Goal: Find specific page/section: Find specific page/section

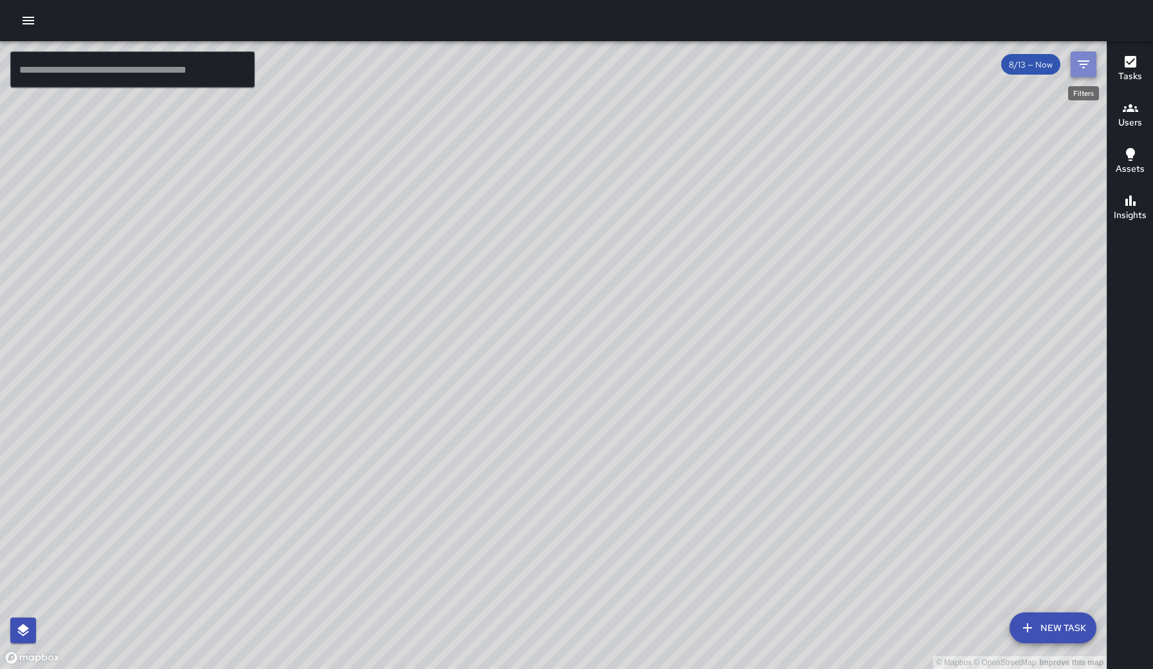
click at [1092, 61] on button "Filters" at bounding box center [1083, 64] width 26 height 26
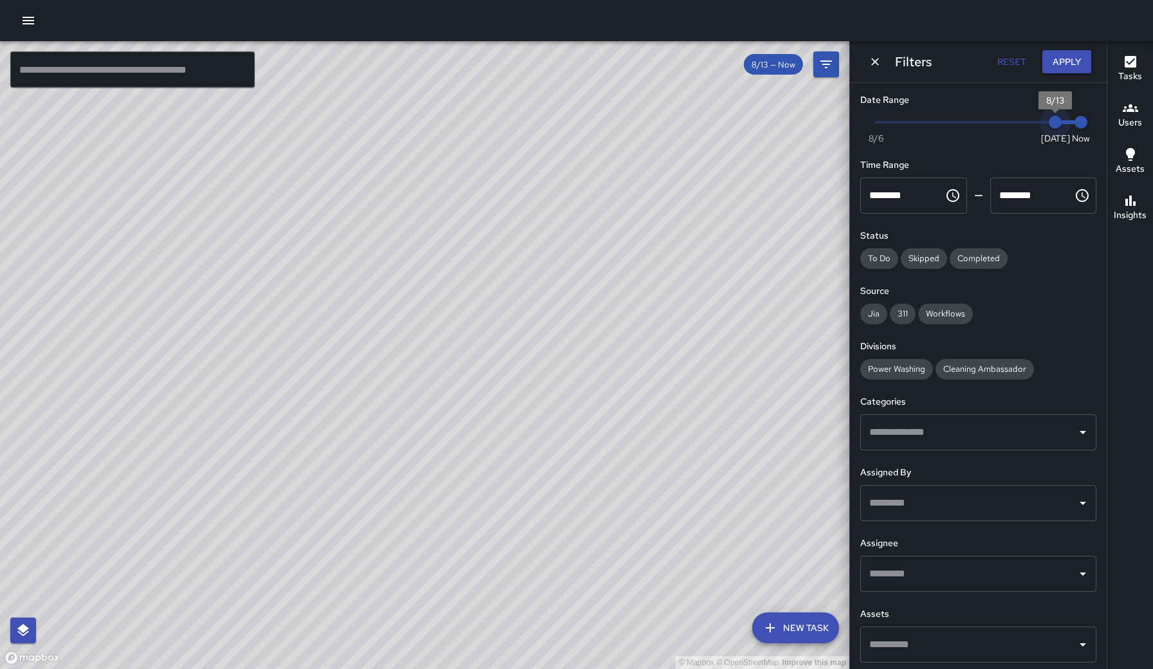
type input "*"
drag, startPoint x: 1052, startPoint y: 126, endPoint x: 850, endPoint y: 123, distance: 202.7
click at [850, 123] on div "Date Range Now [DATE] [DATE] 1:12 pm Time Range ******** ​ ******** ​ Status To…" at bounding box center [978, 376] width 257 height 586
click at [877, 63] on icon "Dismiss" at bounding box center [875, 62] width 8 height 8
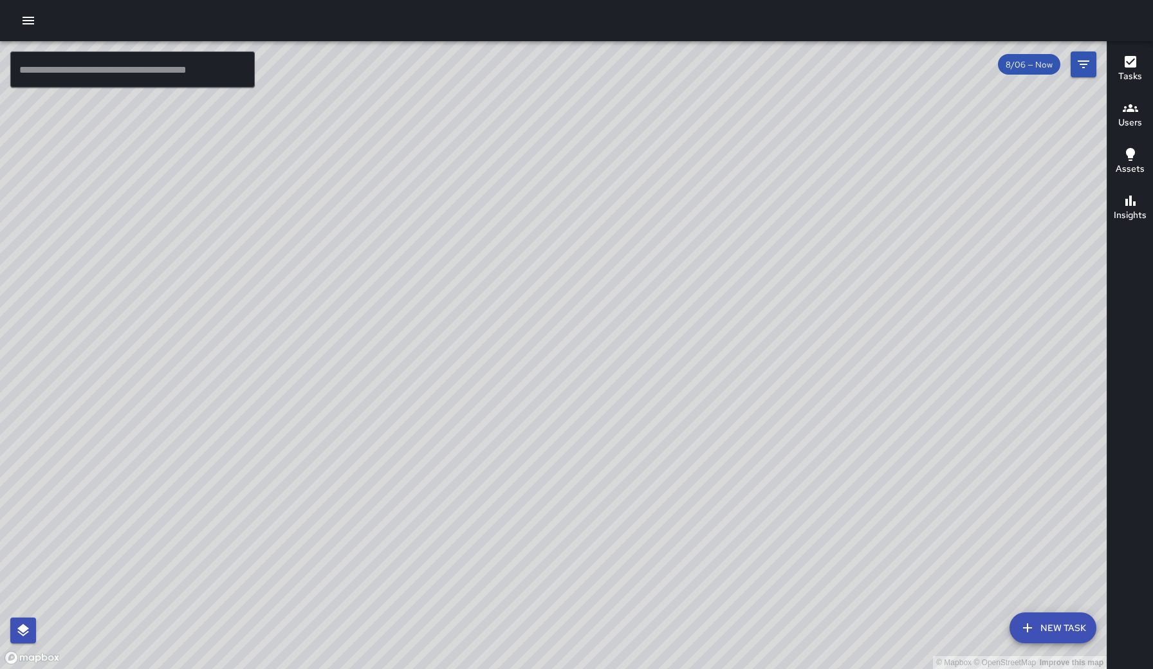
drag, startPoint x: 787, startPoint y: 217, endPoint x: 761, endPoint y: 370, distance: 155.3
click at [761, 371] on div "© Mapbox © OpenStreetMap Improve this map" at bounding box center [553, 355] width 1106 height 628
click at [1119, 111] on div "Users" at bounding box center [1130, 115] width 24 height 30
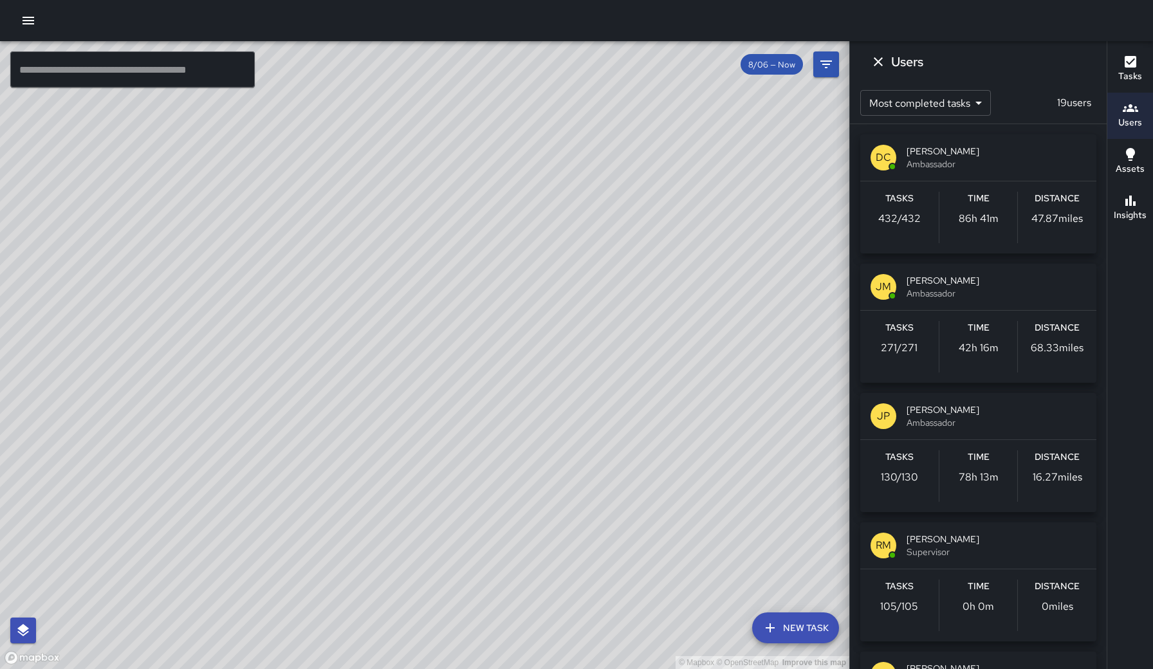
click at [1103, 284] on div "DC [PERSON_NAME] Ambassador Tasks 432 / 432 Time 86h 41m Distance 47.87 [PERSON…" at bounding box center [978, 396] width 257 height 545
click at [1005, 441] on div "Tasks 130 / 130 Time 78h 13m Distance 16.27 miles" at bounding box center [978, 476] width 236 height 72
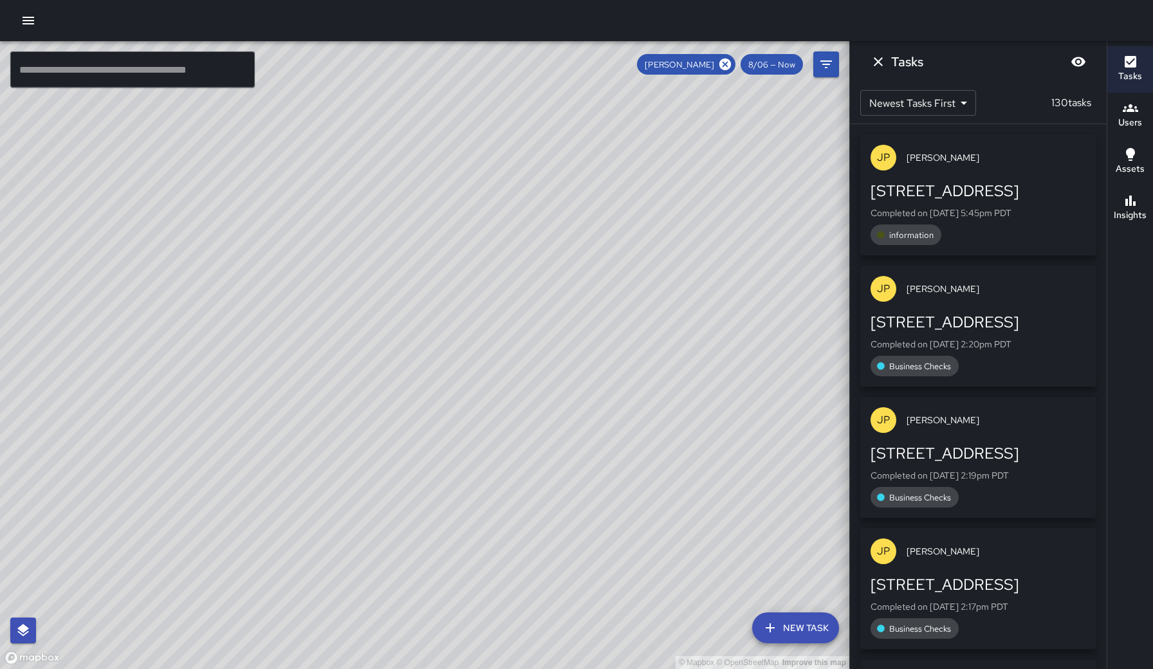
click at [1099, 285] on div "JP [PERSON_NAME] [STREET_ADDRESS] Completed on [DATE] 5:45pm PDT information JP…" at bounding box center [978, 396] width 257 height 545
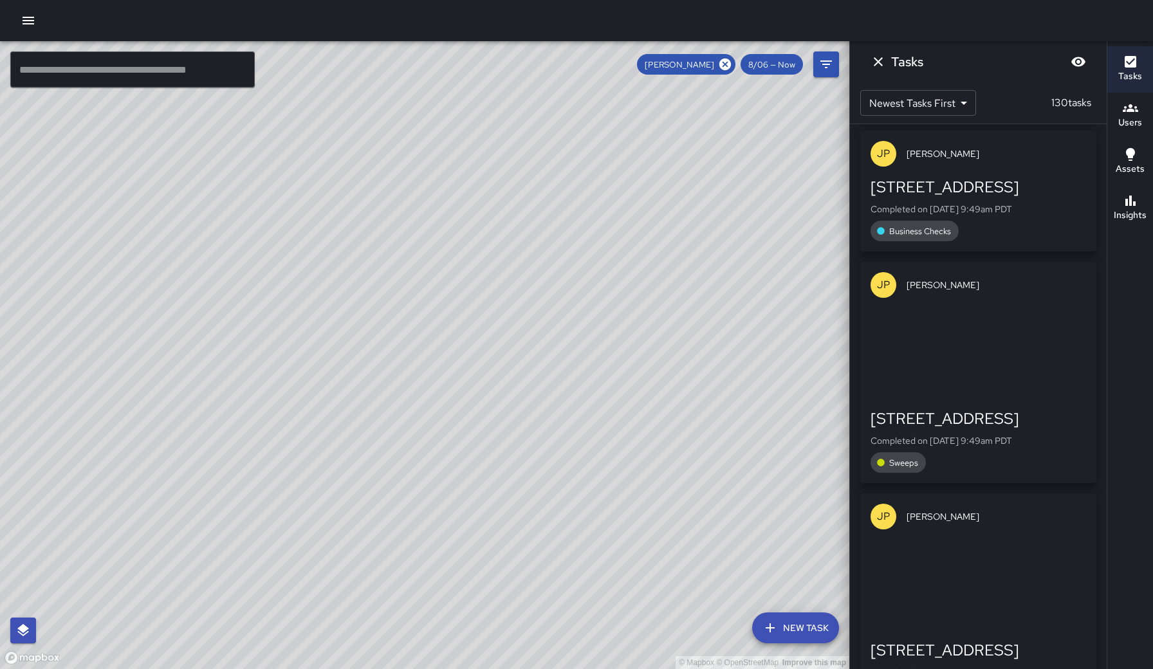
scroll to position [7307, 0]
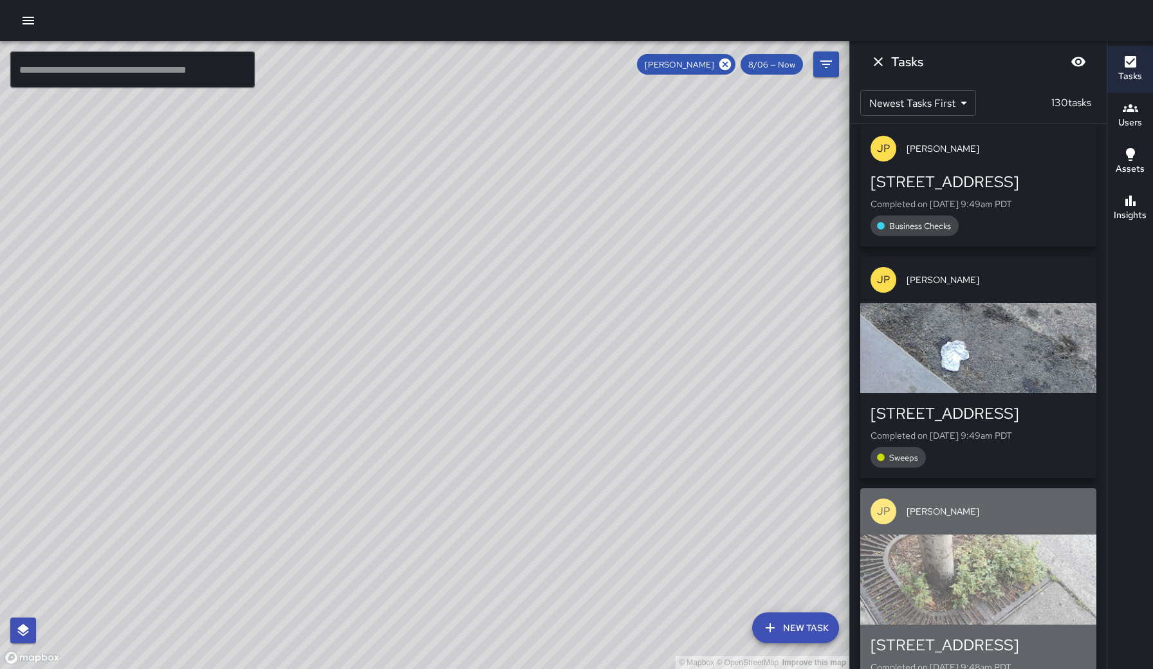
click at [1012, 535] on div "button" at bounding box center [978, 580] width 236 height 90
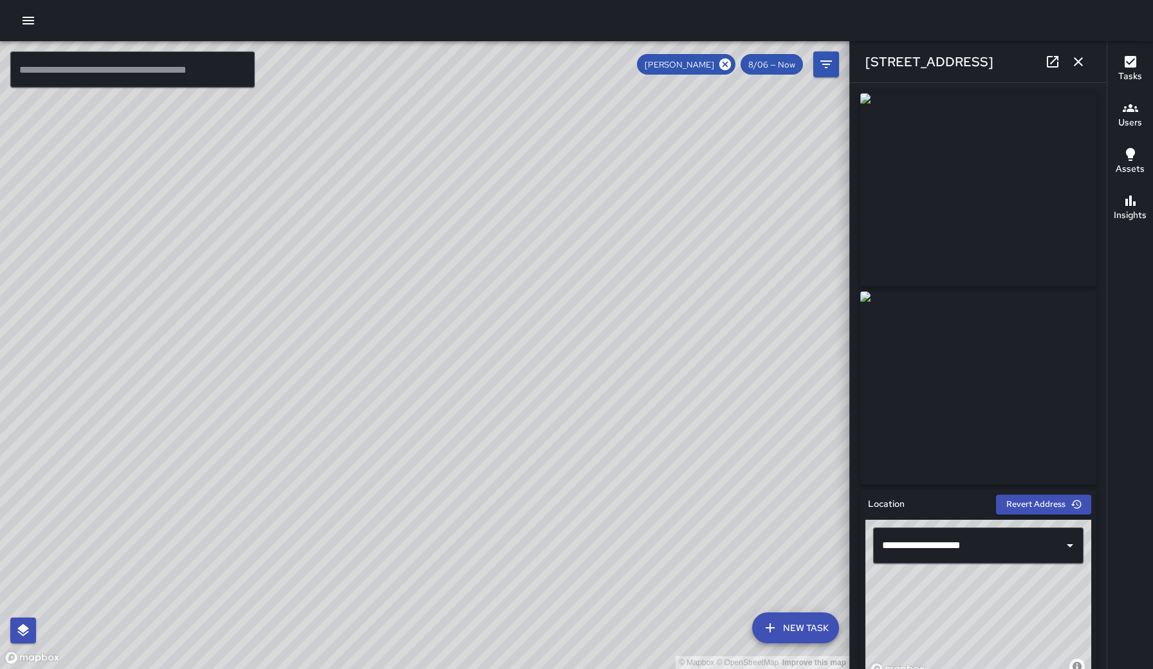
click at [1103, 373] on div "**********" at bounding box center [978, 376] width 257 height 586
click at [1079, 64] on icon "button" at bounding box center [1077, 61] width 15 height 15
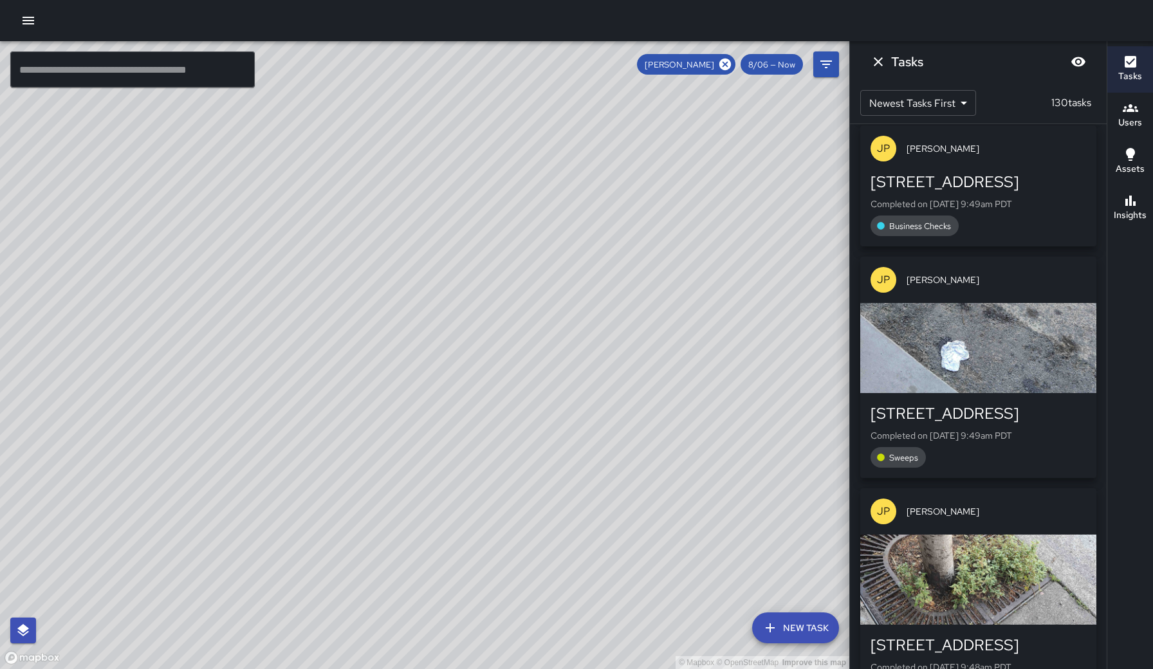
click at [1105, 371] on div "JP [PERSON_NAME] [STREET_ADDRESS] Completed on [DATE] 5:45pm PDT information JP…" at bounding box center [978, 396] width 257 height 545
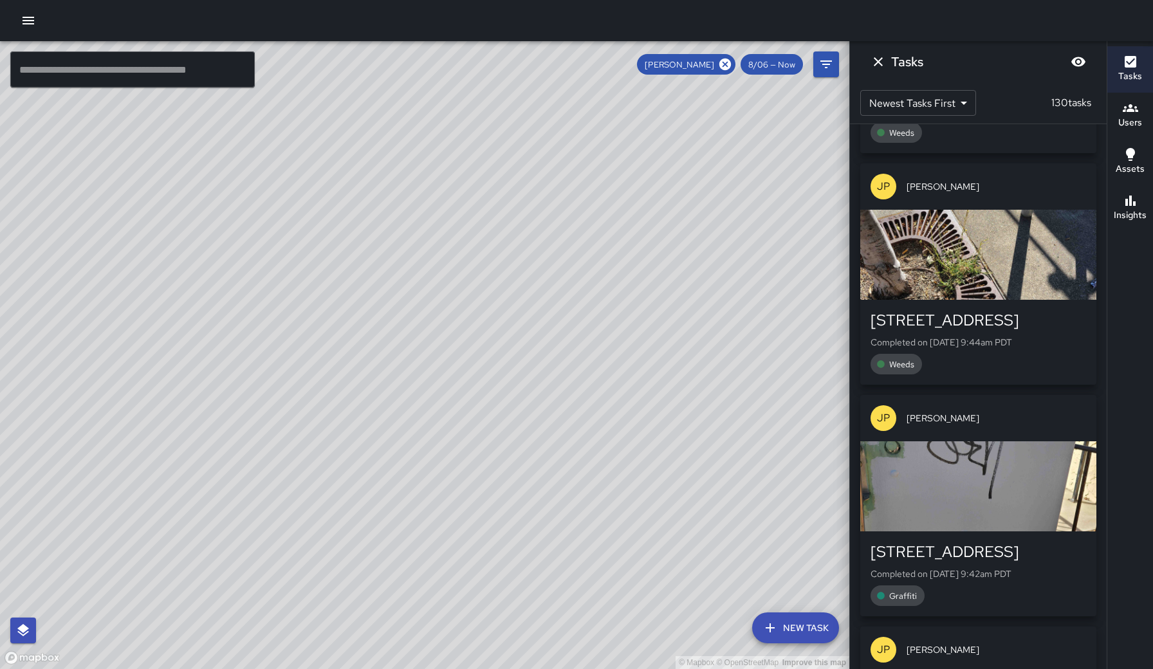
scroll to position [7868, 0]
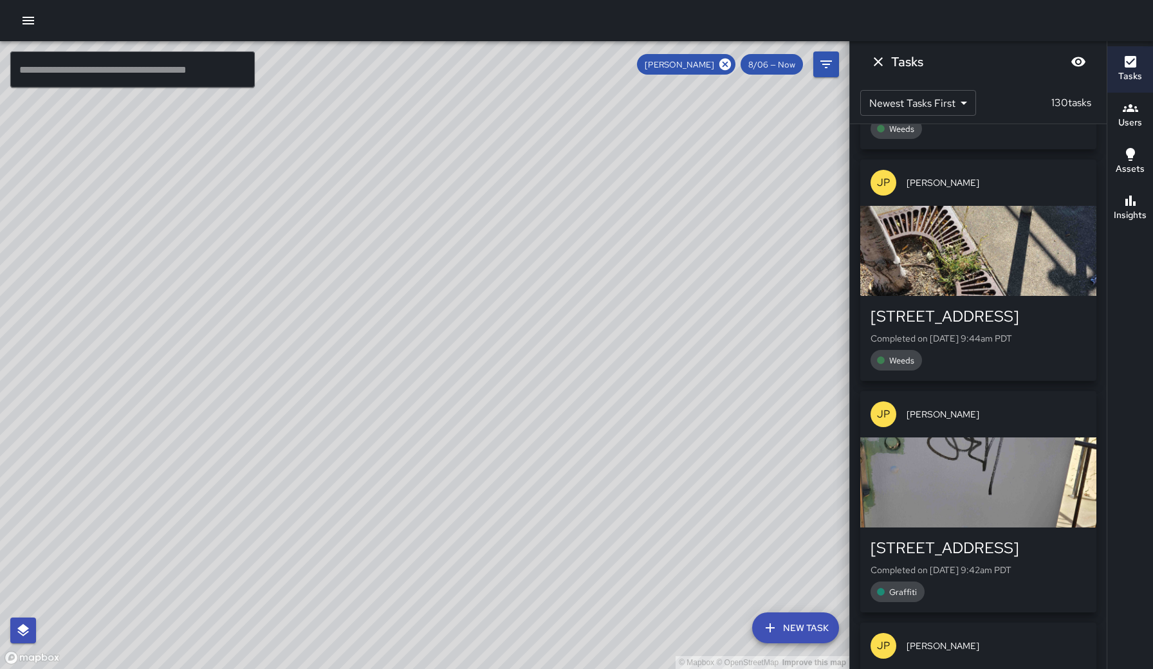
click at [1005, 437] on div "button" at bounding box center [978, 482] width 236 height 90
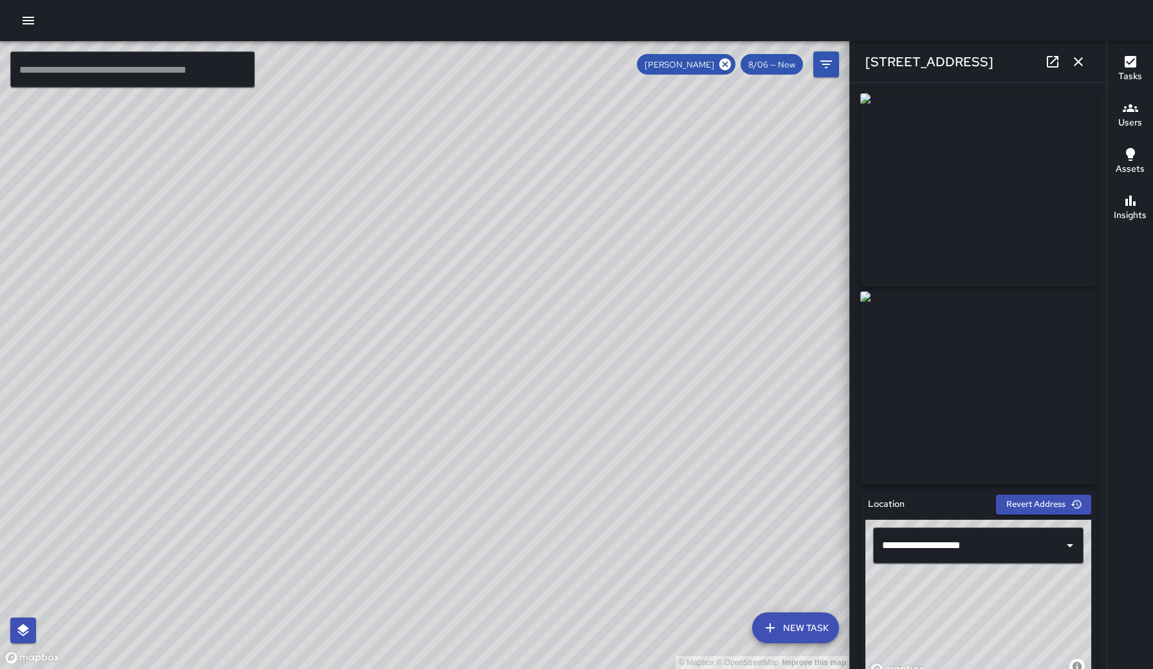
click at [1101, 260] on div "**********" at bounding box center [978, 376] width 257 height 586
click at [1080, 71] on button "button" at bounding box center [1078, 62] width 26 height 26
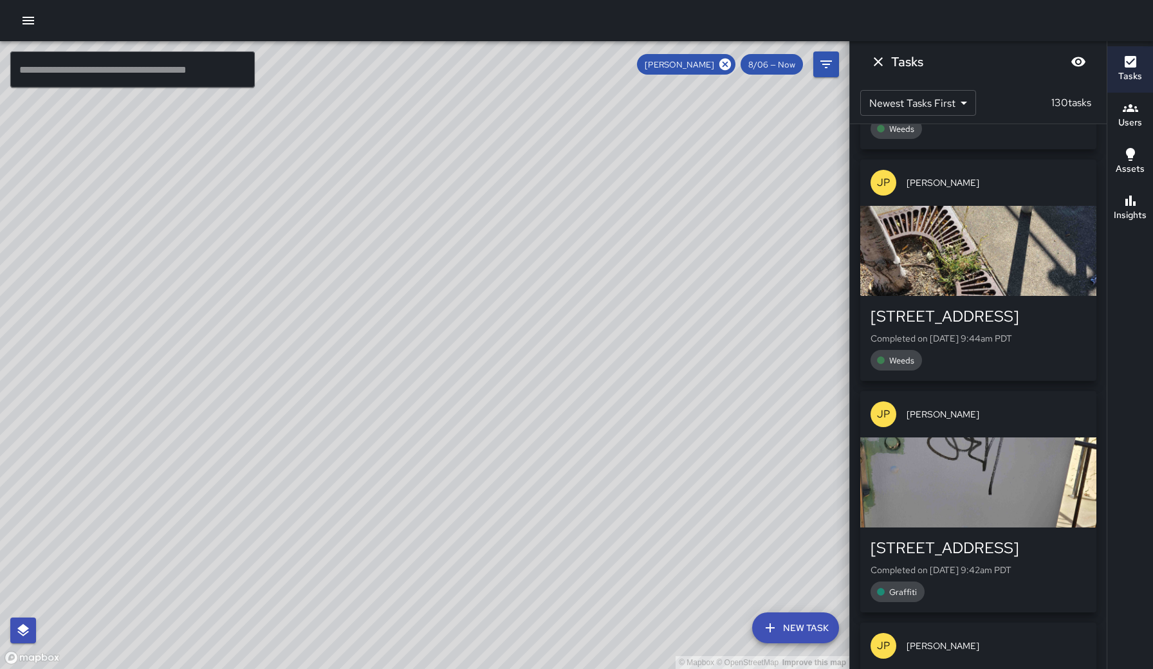
click at [1105, 315] on div "JP [PERSON_NAME] [STREET_ADDRESS] Completed on [DATE] 5:45pm PDT information JP…" at bounding box center [978, 396] width 257 height 545
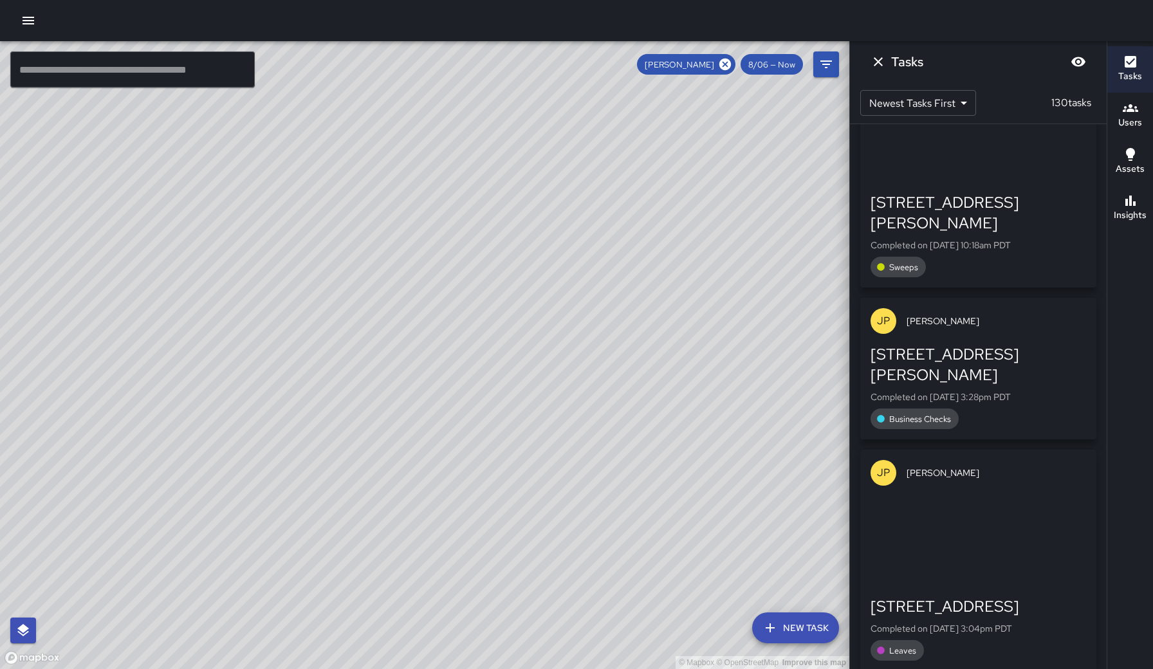
scroll to position [17968, 0]
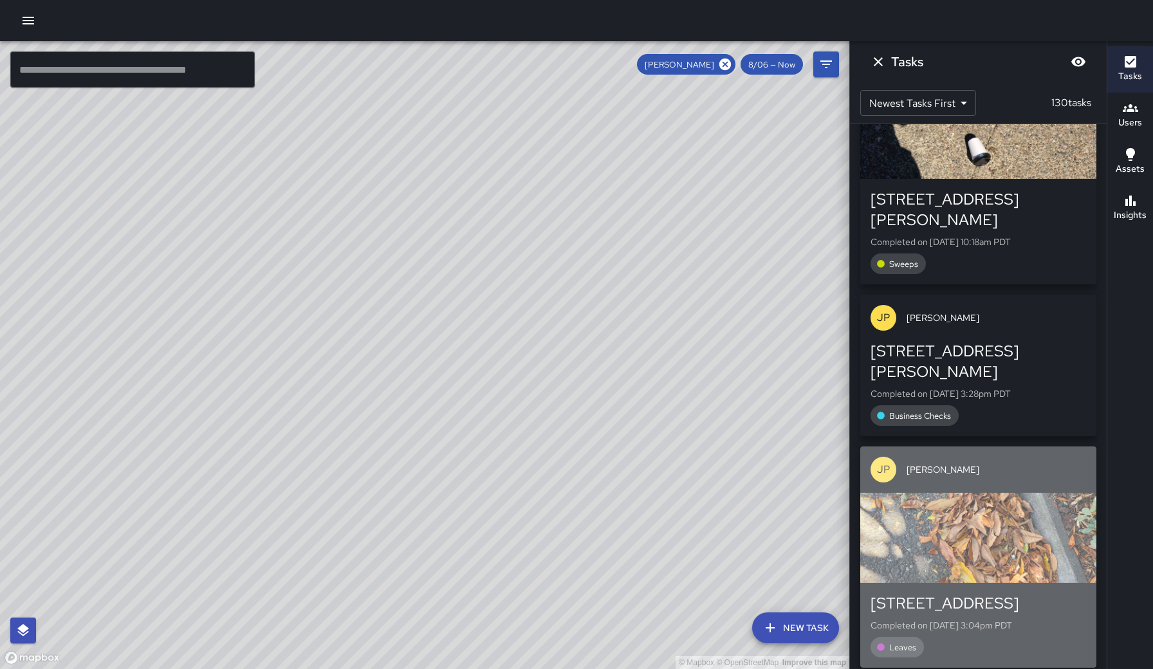
click at [986, 493] on div "button" at bounding box center [978, 538] width 236 height 90
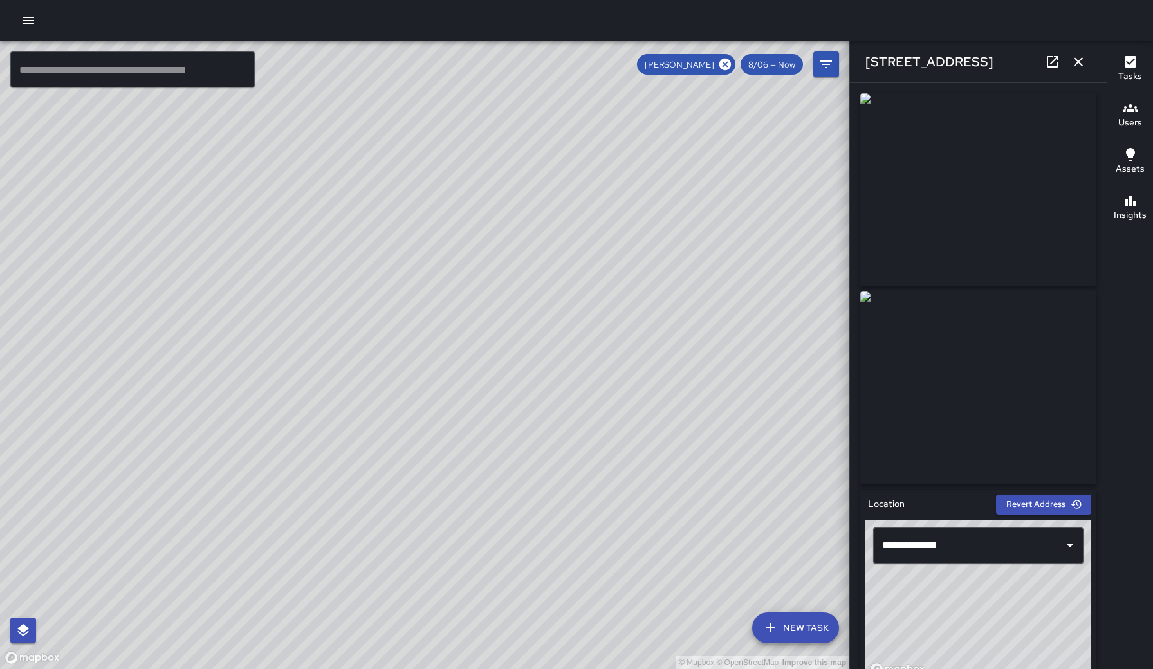
type input "**********"
click at [1080, 63] on icon "button" at bounding box center [1078, 61] width 9 height 9
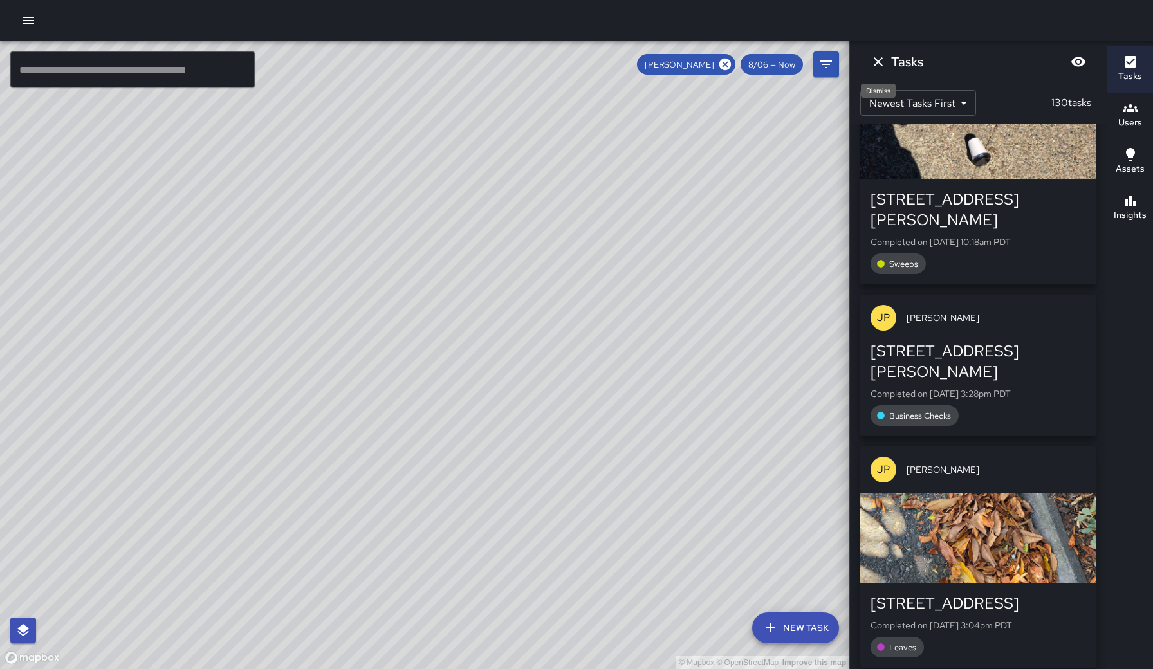
click at [873, 61] on icon "Dismiss" at bounding box center [877, 61] width 15 height 15
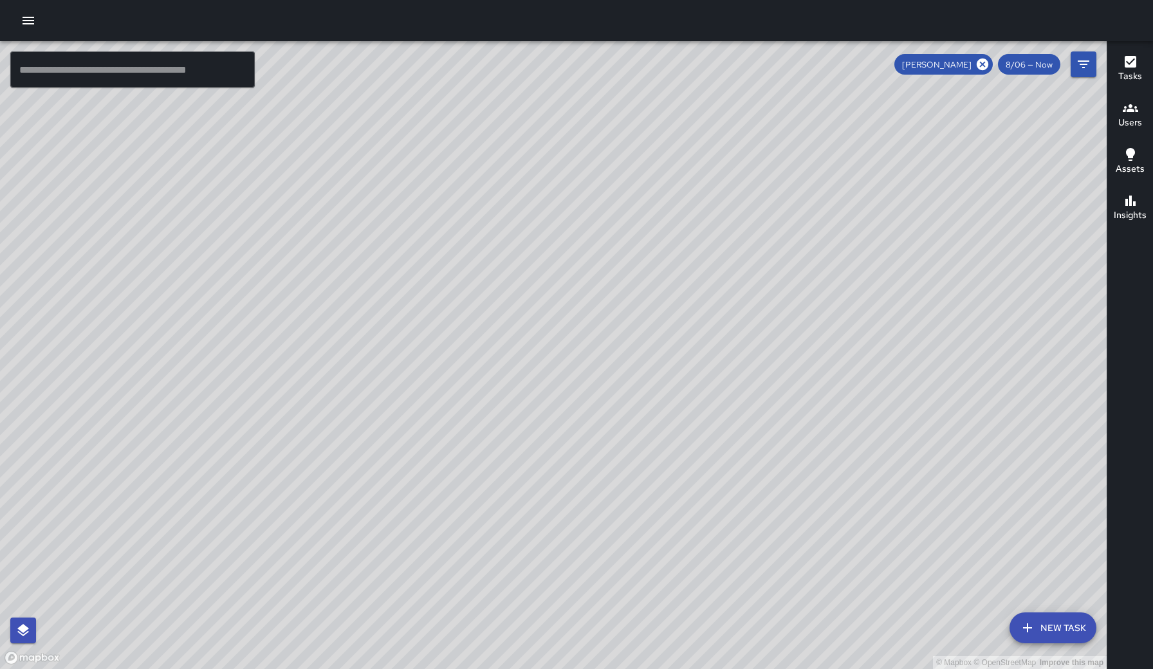
drag, startPoint x: 798, startPoint y: 262, endPoint x: 898, endPoint y: 218, distance: 109.7
click at [898, 218] on div "© Mapbox © OpenStreetMap Improve this map" at bounding box center [553, 355] width 1106 height 628
drag, startPoint x: 473, startPoint y: 434, endPoint x: 615, endPoint y: 290, distance: 201.5
click at [615, 290] on div "© Mapbox © OpenStreetMap Improve this map" at bounding box center [553, 355] width 1106 height 628
drag, startPoint x: 244, startPoint y: 508, endPoint x: 546, endPoint y: 119, distance: 492.1
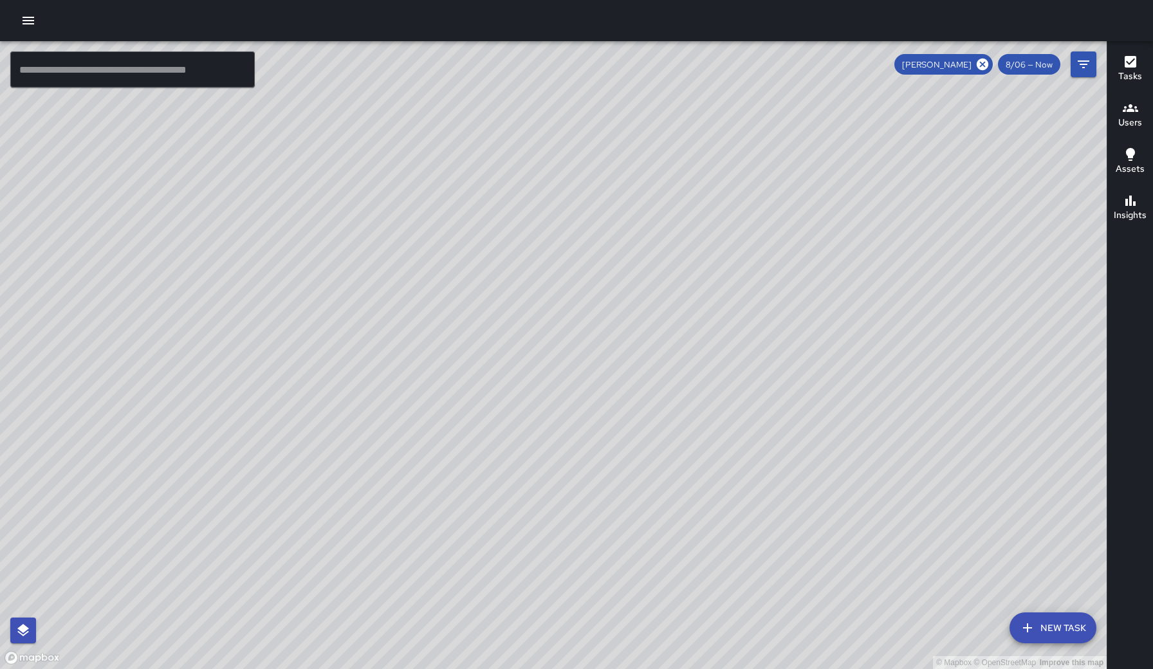
click at [546, 119] on div "© Mapbox © OpenStreetMap Improve this map" at bounding box center [553, 355] width 1106 height 628
drag, startPoint x: 519, startPoint y: 463, endPoint x: 570, endPoint y: 343, distance: 130.0
click at [570, 343] on div "© Mapbox © OpenStreetMap Improve this map" at bounding box center [553, 355] width 1106 height 628
click at [985, 68] on icon at bounding box center [983, 65] width 12 height 12
drag, startPoint x: 949, startPoint y: 145, endPoint x: 883, endPoint y: 324, distance: 190.5
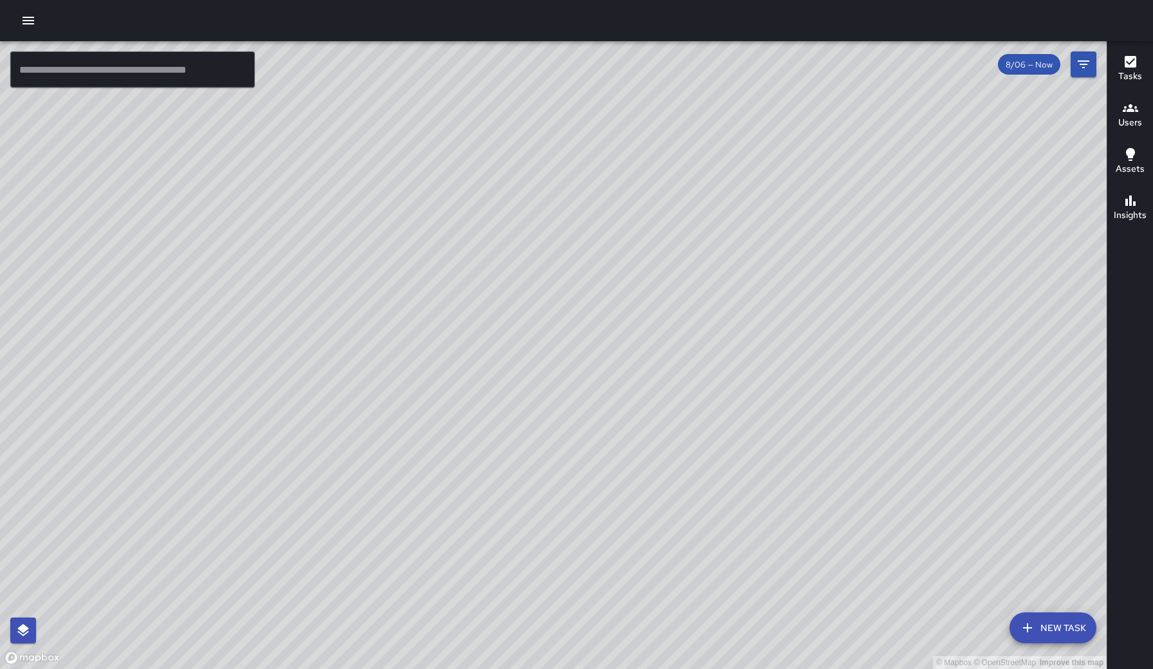
click at [883, 324] on div "© Mapbox © OpenStreetMap Improve this map" at bounding box center [553, 355] width 1106 height 628
click at [1141, 116] on h6 "Users" at bounding box center [1130, 123] width 24 height 14
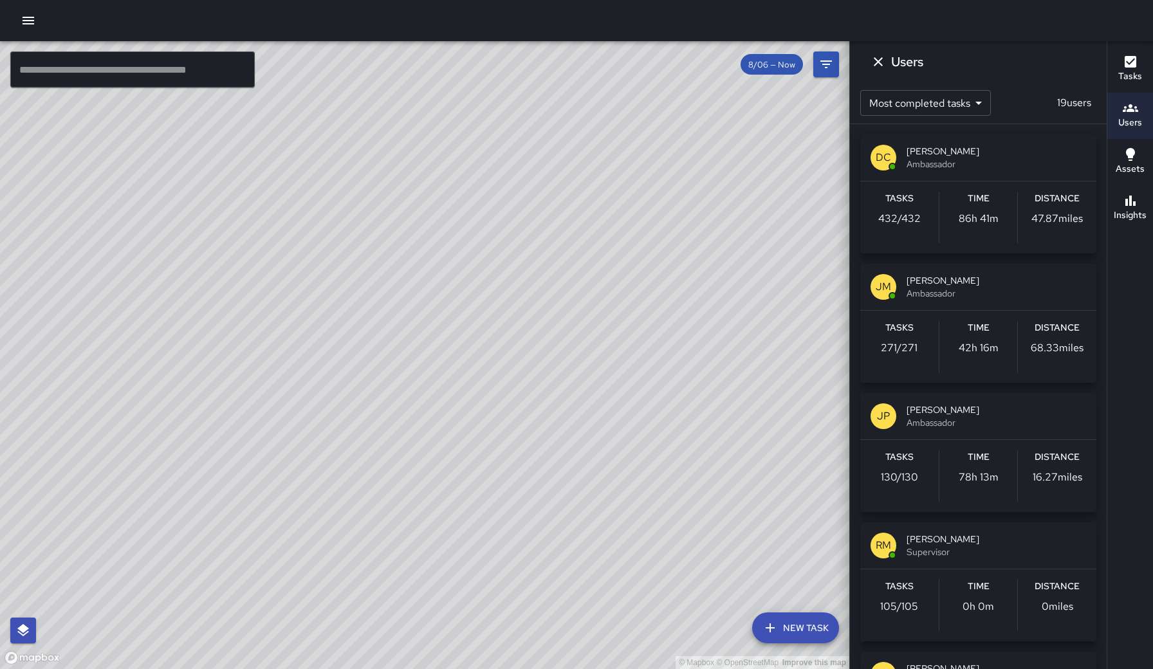
click at [964, 279] on span "[PERSON_NAME]" at bounding box center [995, 280] width 179 height 13
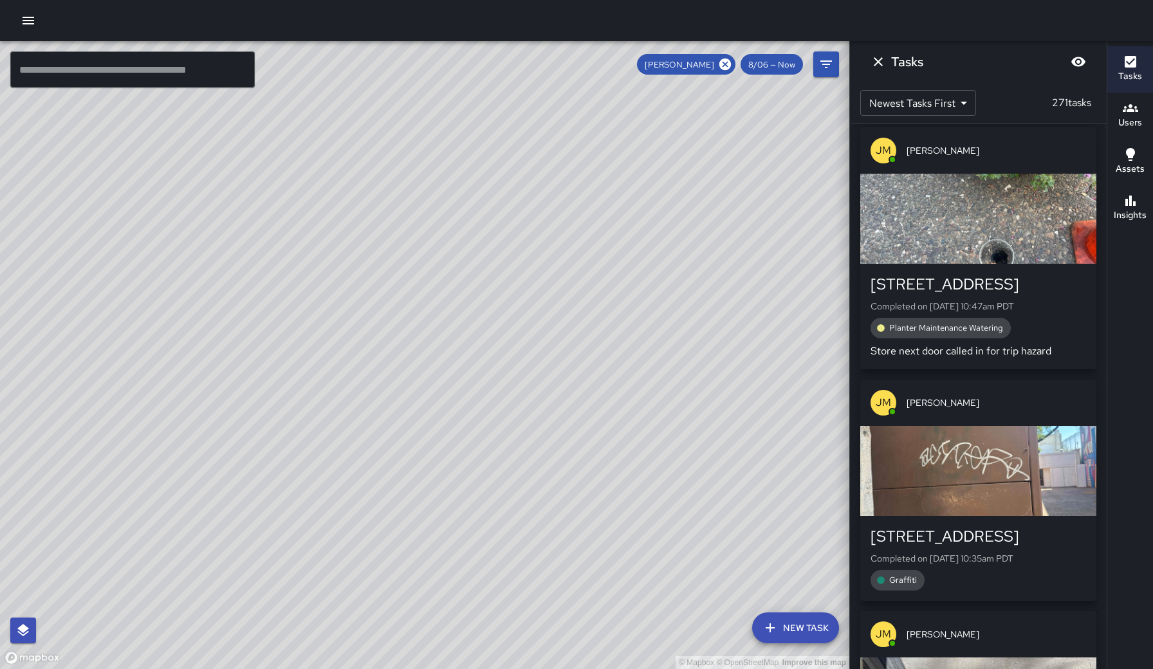
drag, startPoint x: 760, startPoint y: 387, endPoint x: 773, endPoint y: 228, distance: 159.4
click at [773, 228] on div "© Mapbox © OpenStreetMap Improve this map" at bounding box center [424, 355] width 849 height 628
drag, startPoint x: 745, startPoint y: 539, endPoint x: 710, endPoint y: 203, distance: 338.2
click at [710, 203] on div "© Mapbox © OpenStreetMap Improve this map" at bounding box center [424, 355] width 849 height 628
drag, startPoint x: 703, startPoint y: 574, endPoint x: 717, endPoint y: 525, distance: 50.9
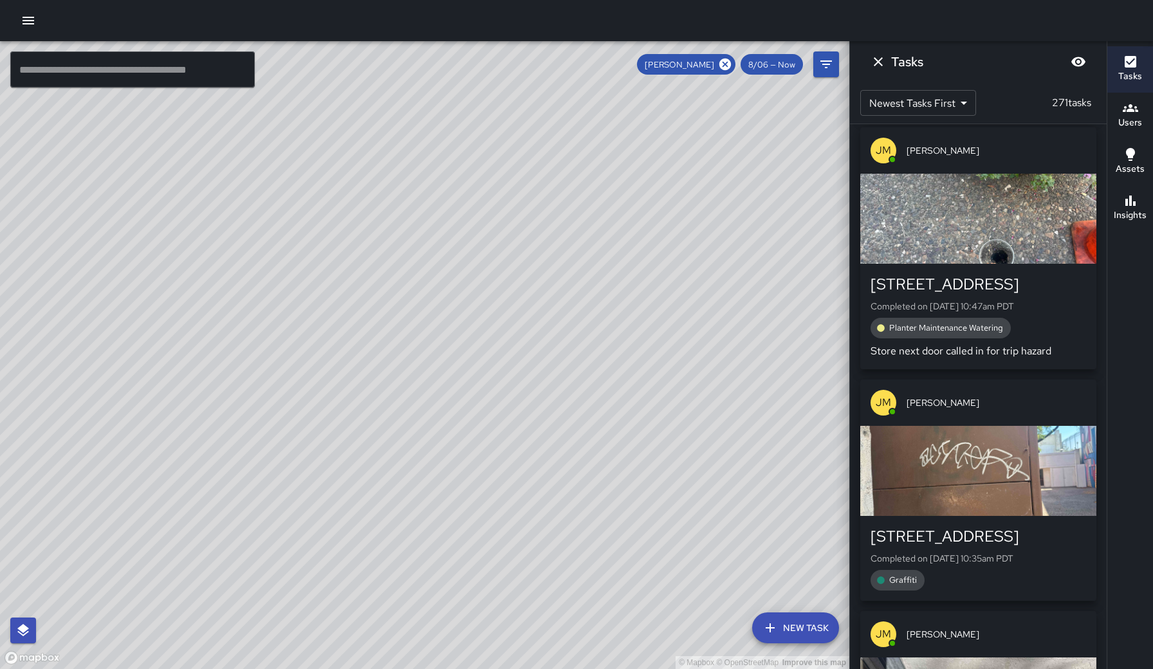
click at [719, 525] on div "© Mapbox © OpenStreetMap Improve this map" at bounding box center [424, 355] width 849 height 628
drag, startPoint x: 717, startPoint y: 526, endPoint x: 642, endPoint y: 345, distance: 195.2
click at [642, 345] on div "© Mapbox © OpenStreetMap Improve this map" at bounding box center [424, 355] width 849 height 628
drag, startPoint x: 676, startPoint y: 439, endPoint x: 637, endPoint y: 560, distance: 127.1
click at [637, 560] on div "© Mapbox © OpenStreetMap Improve this map" at bounding box center [424, 355] width 849 height 628
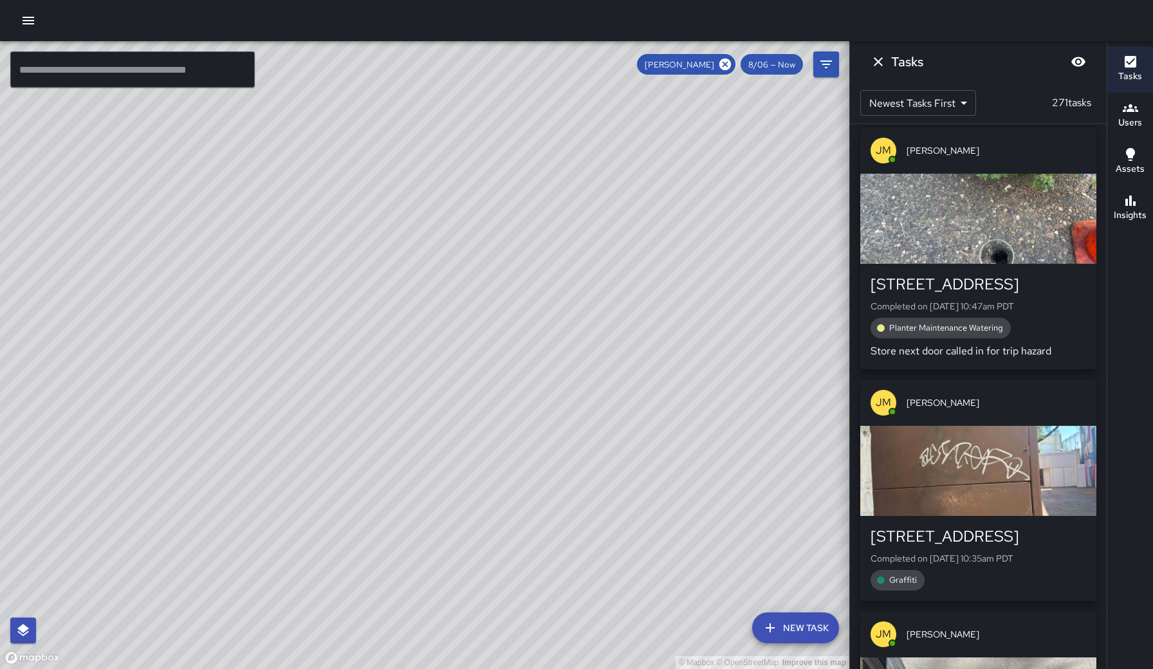
drag, startPoint x: 641, startPoint y: 326, endPoint x: 624, endPoint y: 645, distance: 319.5
click at [624, 645] on div "© Mapbox © OpenStreetMap Improve this map" at bounding box center [424, 355] width 849 height 628
drag, startPoint x: 615, startPoint y: 243, endPoint x: 638, endPoint y: 485, distance: 242.9
click at [638, 485] on div "© Mapbox © OpenStreetMap Improve this map" at bounding box center [424, 355] width 849 height 628
drag, startPoint x: 620, startPoint y: 298, endPoint x: 626, endPoint y: 368, distance: 70.4
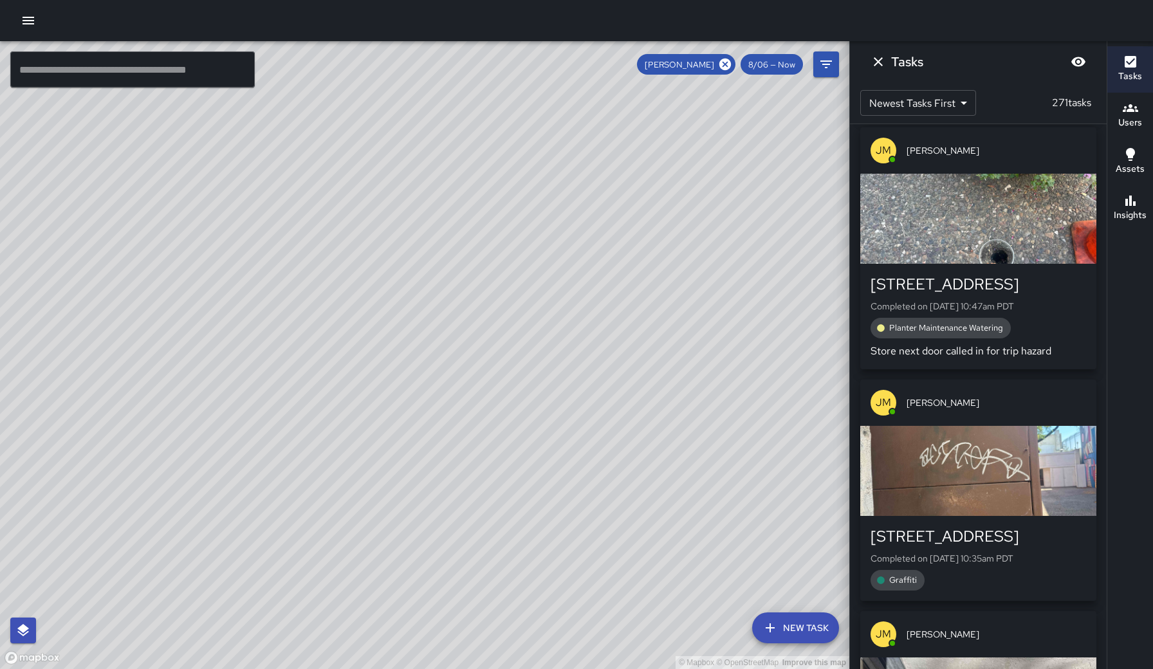
click at [626, 368] on div "© Mapbox © OpenStreetMap Improve this map" at bounding box center [424, 355] width 849 height 628
click at [728, 67] on icon at bounding box center [725, 65] width 12 height 12
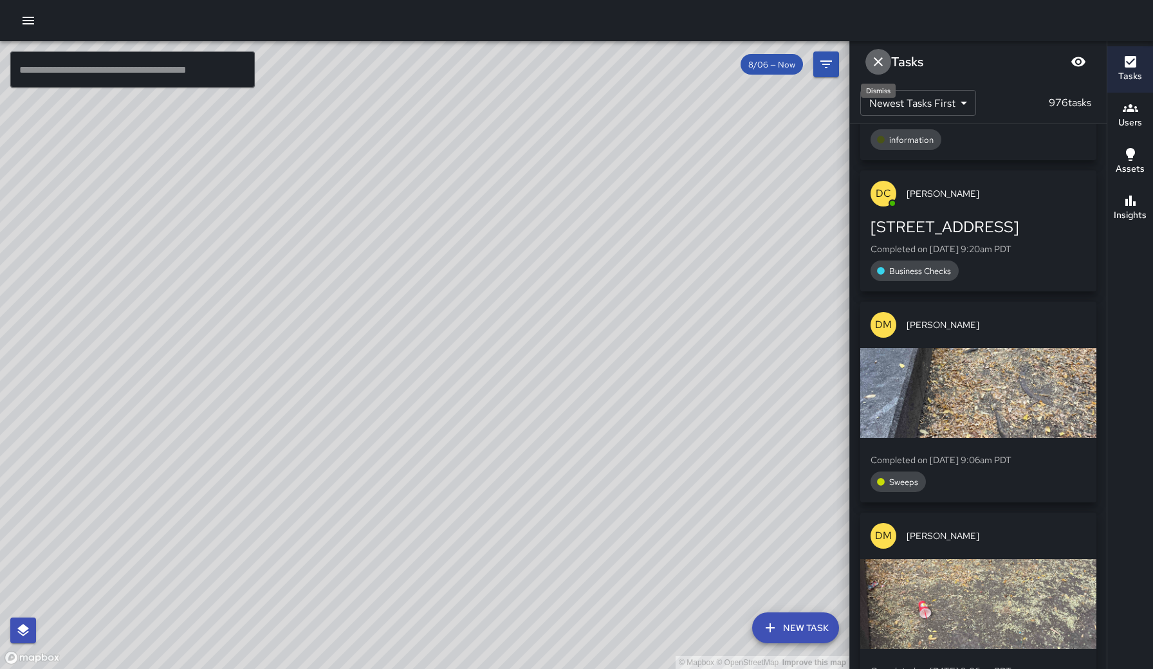
click at [872, 57] on icon "Dismiss" at bounding box center [877, 61] width 15 height 15
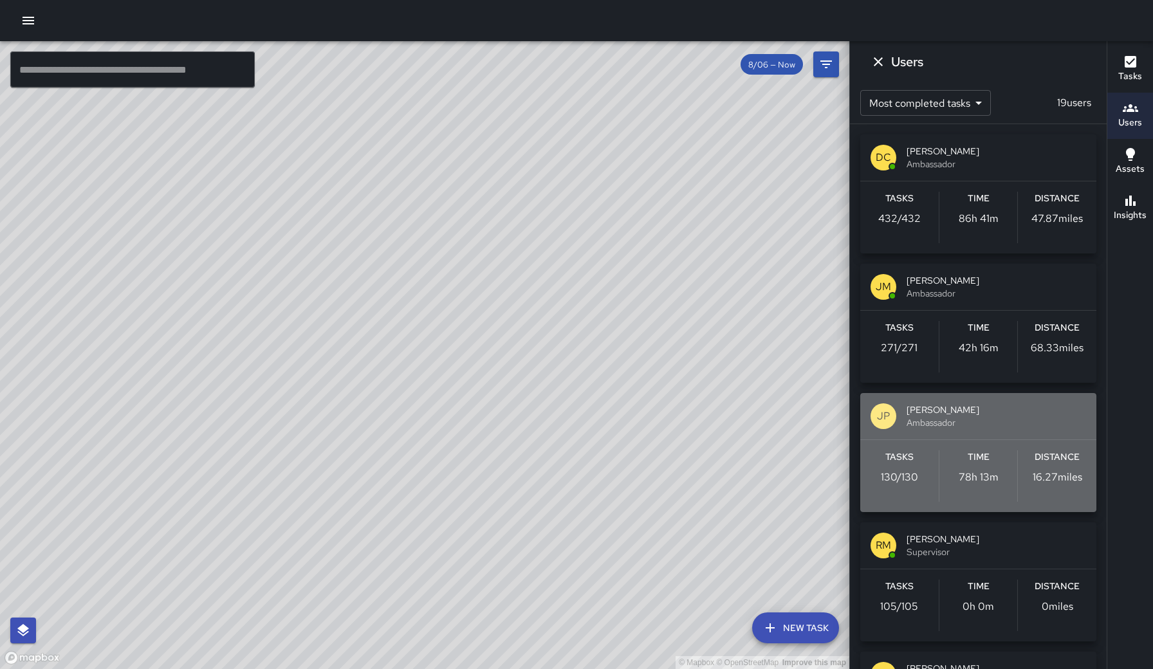
click at [1018, 416] on span "[PERSON_NAME]" at bounding box center [995, 409] width 179 height 13
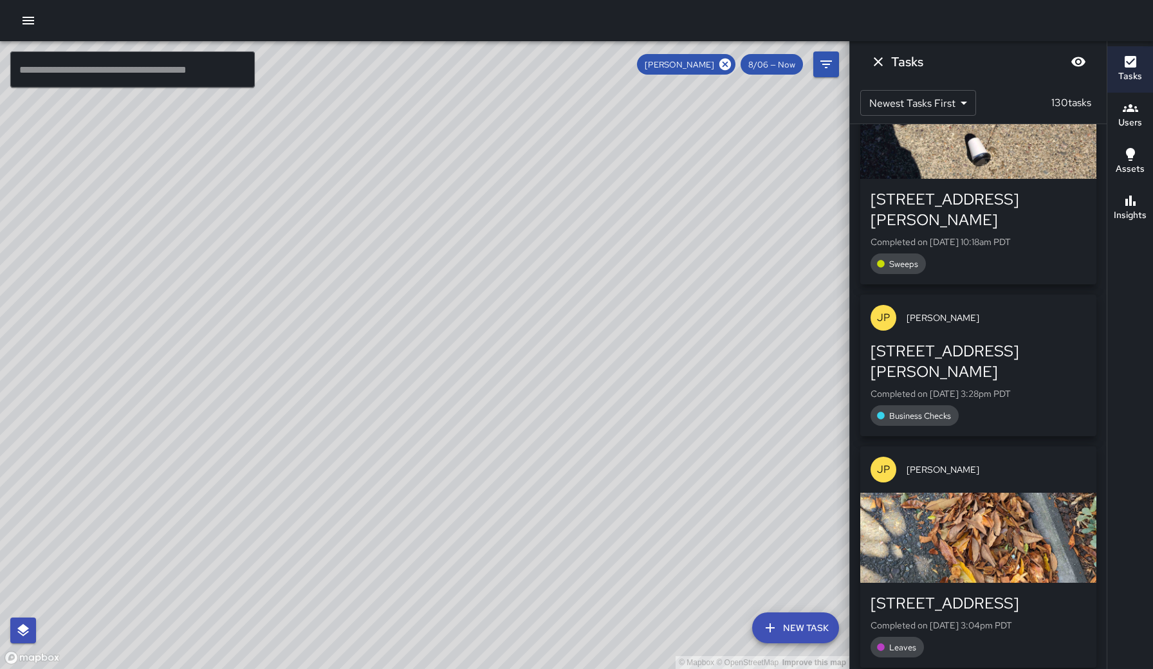
click at [1103, 160] on div "JP [PERSON_NAME] [STREET_ADDRESS] Completed on [DATE] 5:45pm PDT information JP…" at bounding box center [978, 396] width 257 height 545
click at [1103, 158] on div "JP [PERSON_NAME] [STREET_ADDRESS] Completed on [DATE] 5:45pm PDT information JP…" at bounding box center [978, 396] width 257 height 545
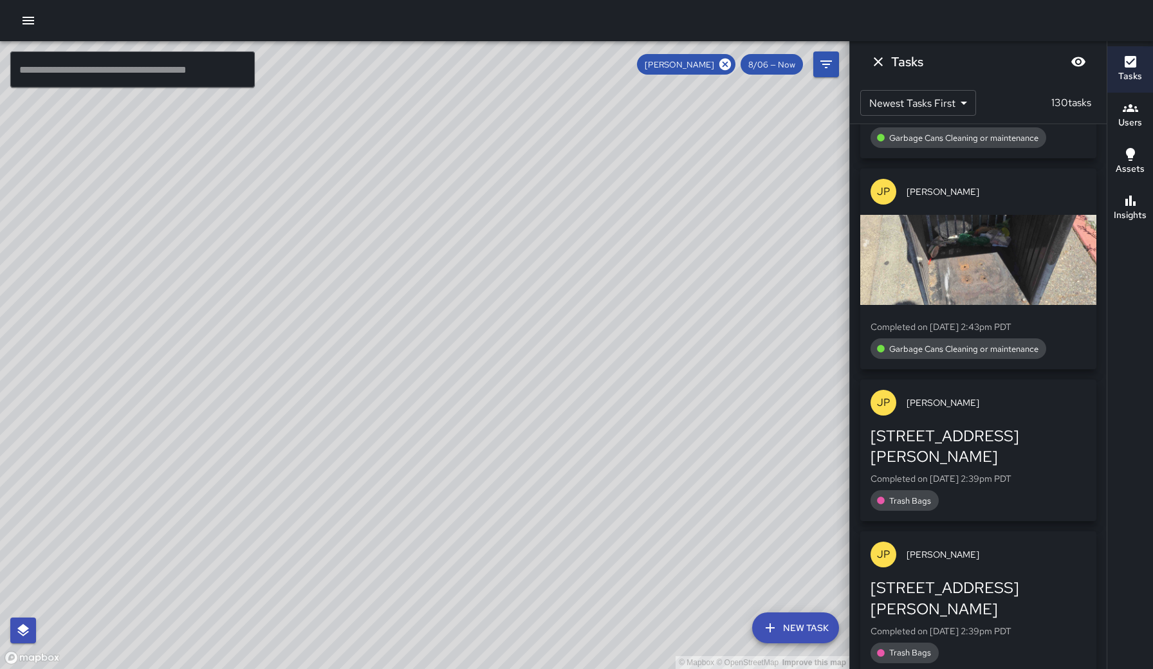
scroll to position [19449, 0]
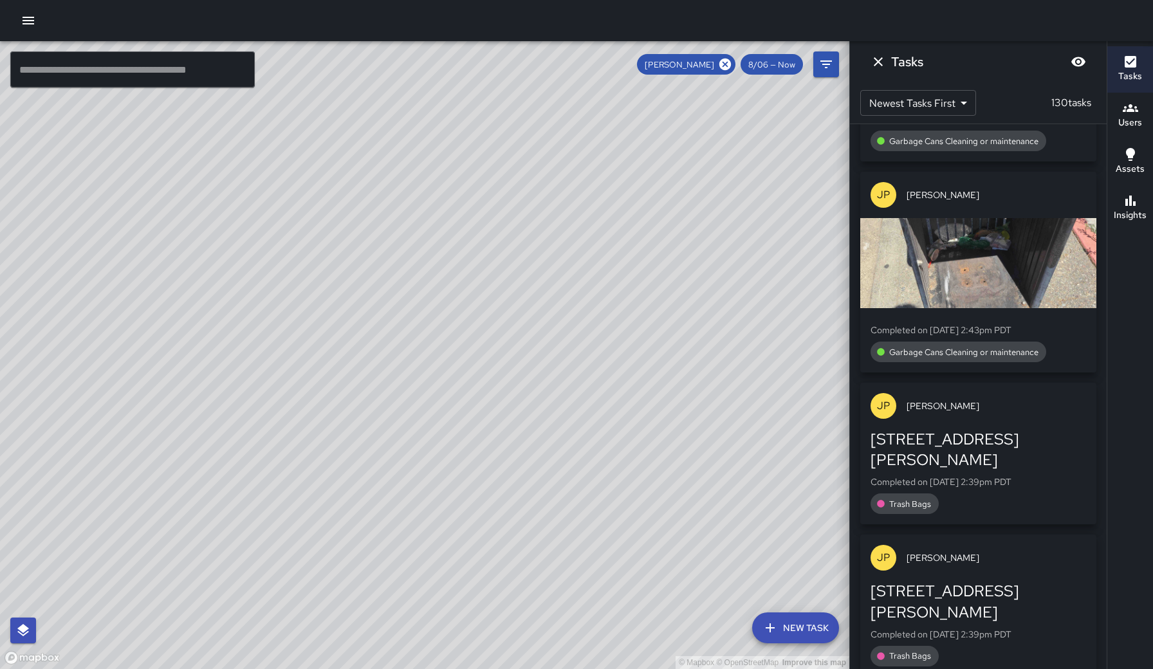
click at [1102, 257] on div "JP [PERSON_NAME] [STREET_ADDRESS] Completed on [DATE] 5:45pm PDT information JP…" at bounding box center [978, 396] width 257 height 545
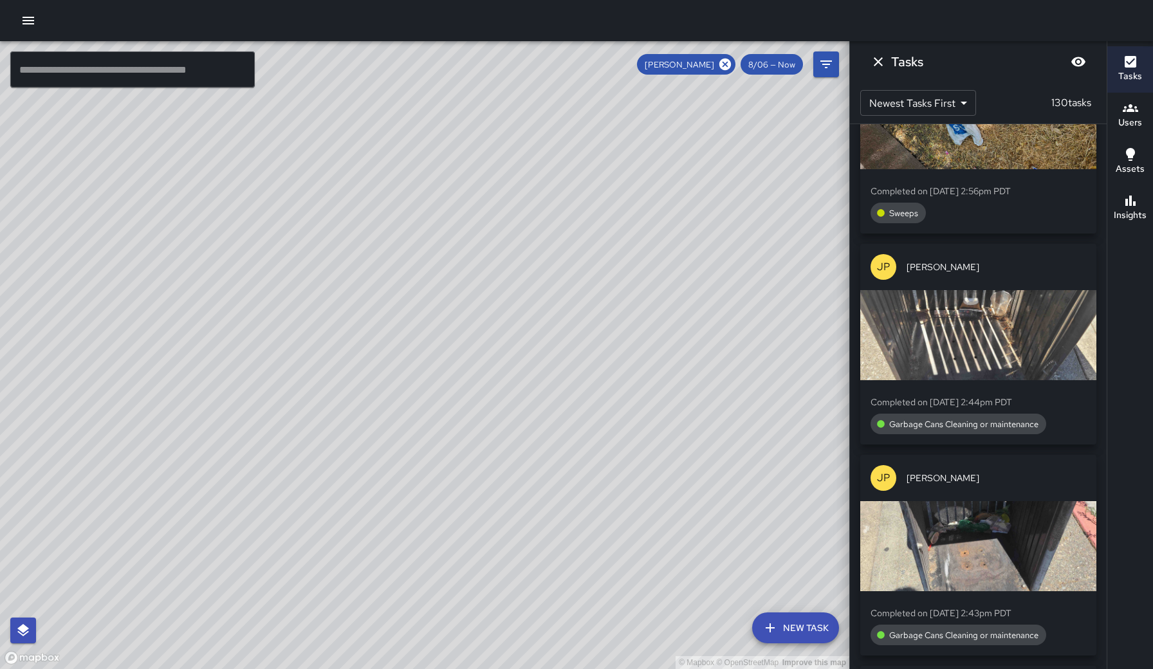
scroll to position [19158, 0]
